Goal: Information Seeking & Learning: Learn about a topic

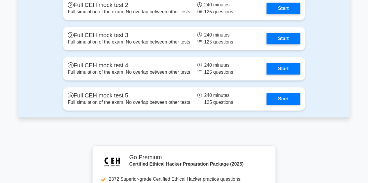
scroll to position [1176, 0]
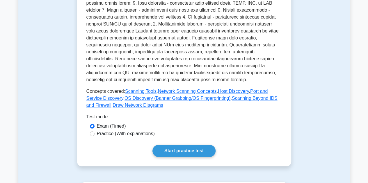
scroll to position [215, 0]
click at [145, 132] on div "Scanning Networks Identifying live hosts, ports, and services. Focuses on the c…" at bounding box center [183, 13] width 195 height 290
click at [137, 131] on label "Practice (With explanations)" at bounding box center [126, 134] width 58 height 7
click at [94, 132] on input "Practice (With explanations)" at bounding box center [92, 134] width 5 height 5
radio input "true"
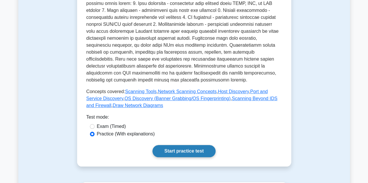
click at [178, 145] on link "Start practice test" at bounding box center [183, 151] width 63 height 12
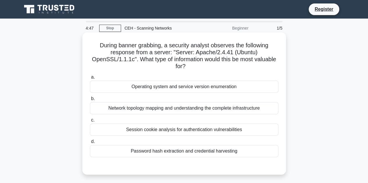
click at [191, 96] on label "b. Network topology mapping and understanding the complete infrastructure" at bounding box center [184, 104] width 188 height 19
click at [90, 97] on input "b. Network topology mapping and understanding the complete infrastructure" at bounding box center [90, 99] width 0 height 4
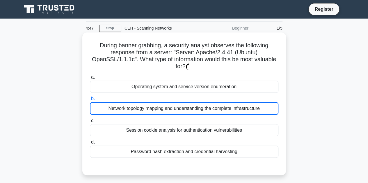
click at [199, 92] on div "Operating system and service version enumeration" at bounding box center [184, 87] width 188 height 12
click at [90, 79] on input "a. Operating system and service version enumeration" at bounding box center [90, 78] width 0 height 4
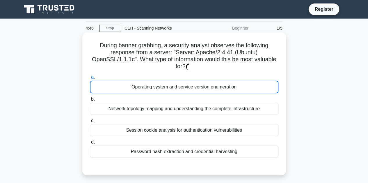
click at [180, 88] on div "Operating system and service version enumeration" at bounding box center [184, 87] width 188 height 13
click at [90, 79] on input "a. Operating system and service version enumeration" at bounding box center [90, 78] width 0 height 4
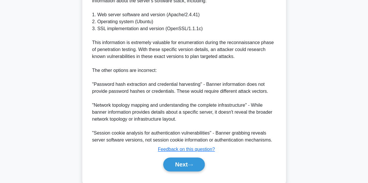
scroll to position [216, 0]
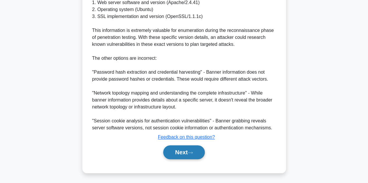
click at [191, 149] on button "Next" at bounding box center [184, 153] width 42 height 14
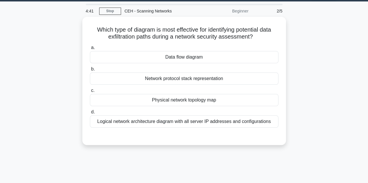
scroll to position [17, 0]
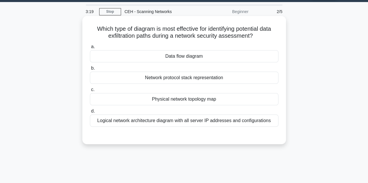
click at [172, 125] on div "Logical network architecture diagram with all server IP addresses and configura…" at bounding box center [184, 121] width 188 height 12
click at [90, 113] on input "d. Logical network architecture diagram with all server IP addresses and config…" at bounding box center [90, 112] width 0 height 4
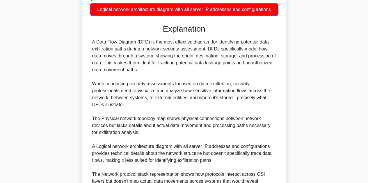
scroll to position [189, 0]
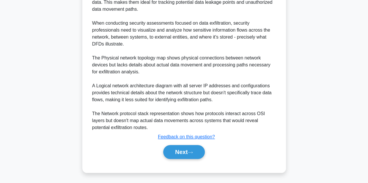
click at [154, 130] on div "A Data Flow Diagram (DFD) is the most effective diagram for identifying potenti…" at bounding box center [184, 54] width 184 height 153
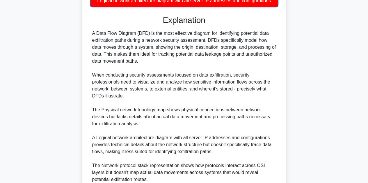
scroll to position [109, 0]
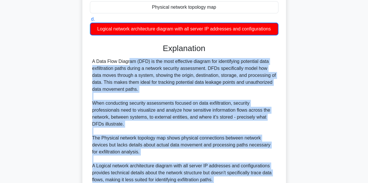
drag, startPoint x: 152, startPoint y: 129, endPoint x: 90, endPoint y: 60, distance: 93.0
click at [90, 60] on div "A Data Flow Diagram (DFD) is the most effective diagram for identifying potenti…" at bounding box center [184, 134] width 188 height 153
copy div "A Data Flow Diagram (DFD) is the most effective diagram for identifying potenti…"
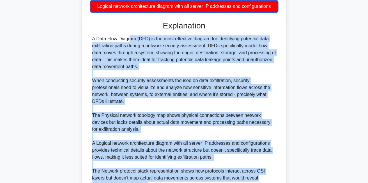
scroll to position [189, 0]
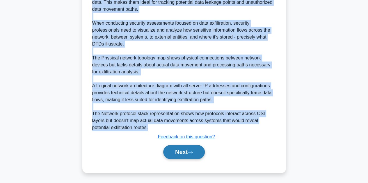
click at [192, 146] on button "Next" at bounding box center [184, 152] width 42 height 14
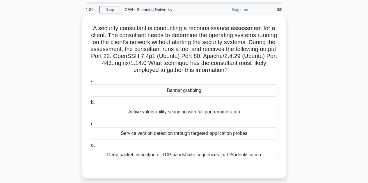
scroll to position [18, 0]
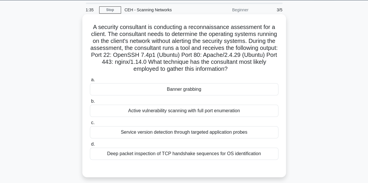
click at [183, 132] on div "Service version detection through targeted application probes" at bounding box center [184, 132] width 188 height 12
click at [90, 125] on input "c. Service version detection through targeted application probes" at bounding box center [90, 123] width 0 height 4
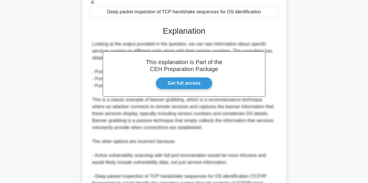
scroll to position [252, 0]
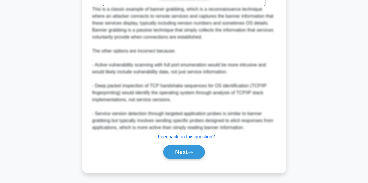
click at [184, 162] on div "a. Banner grabbing b. Active vulnerability scanning with full port enumeration …" at bounding box center [183, 4] width 189 height 324
click at [184, 159] on button "Next" at bounding box center [184, 152] width 42 height 14
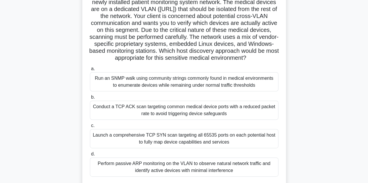
scroll to position [65, 0]
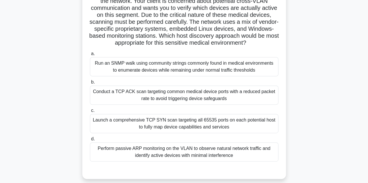
click at [156, 133] on div "Launch a comprehensive TCP SYN scan targeting all 65535 ports on each potential…" at bounding box center [184, 123] width 188 height 19
click at [90, 113] on input "c. Launch a comprehensive TCP SYN scan targeting all 65535 ports on each potent…" at bounding box center [90, 111] width 0 height 4
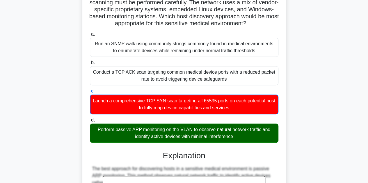
scroll to position [0, 0]
